Goal: Use online tool/utility: Utilize a website feature to perform a specific function

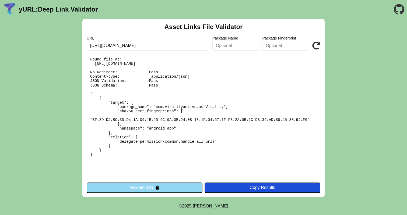
click at [157, 107] on pre "Found file at: [URL][DOMAIN_NAME] No Redirect: Pass Content-type: [application/…" at bounding box center [204, 117] width 234 height 126
drag, startPoint x: 156, startPoint y: 107, endPoint x: 223, endPoint y: 106, distance: 66.8
click at [223, 106] on pre "Found file at: [URL][DOMAIN_NAME] No Redirect: Pass Content-type: [application/…" at bounding box center [204, 117] width 234 height 126
copy pre "com.vitalityactive.asrVitality"
click at [236, 44] on input "text" at bounding box center [235, 46] width 47 height 10
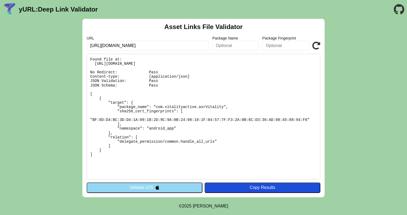
paste input "com.vitalityactive.asrVitality"
type input "com.vitalityactive.asrVitality"
click at [316, 45] on icon at bounding box center [316, 46] width 8 height 8
